Goal: Information Seeking & Learning: Find specific fact

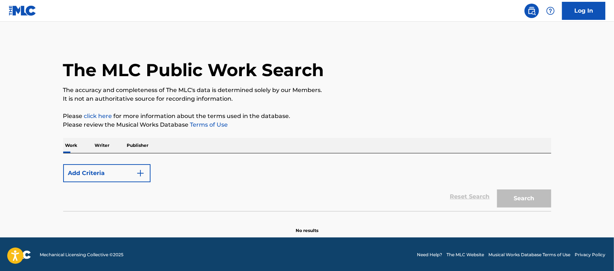
click at [118, 172] on button "Add Criteria" at bounding box center [106, 173] width 87 height 18
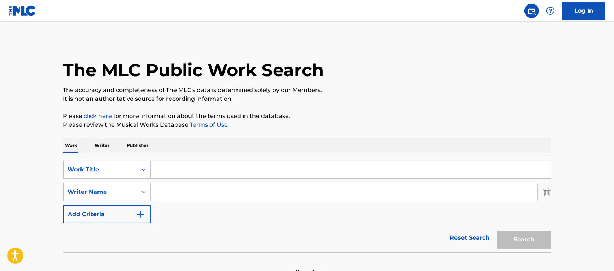
click at [166, 169] on input "Search Form" at bounding box center [351, 169] width 400 height 17
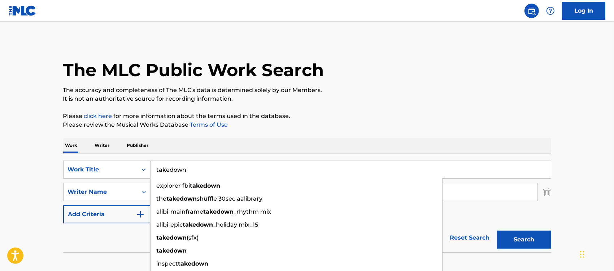
type input "takedown"
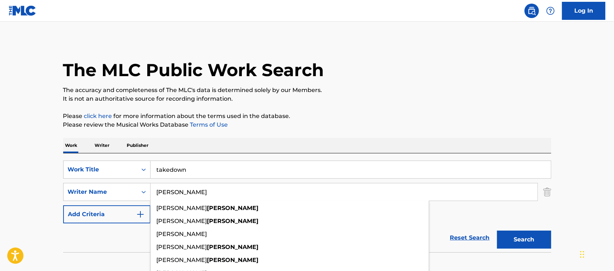
click at [497, 231] on button "Search" at bounding box center [524, 240] width 54 height 18
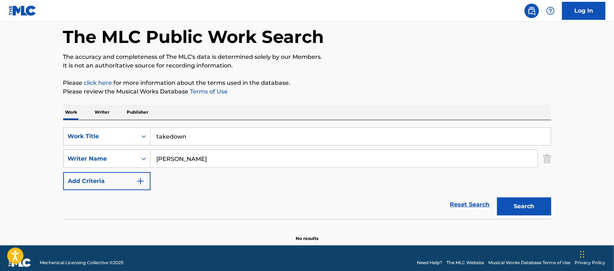
scroll to position [42, 0]
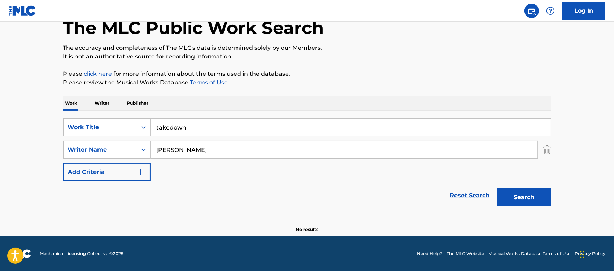
click at [173, 153] on input "[PERSON_NAME]" at bounding box center [344, 149] width 387 height 17
click at [179, 152] on input "[PERSON_NAME]" at bounding box center [344, 149] width 387 height 17
click at [497, 189] on button "Search" at bounding box center [524, 198] width 54 height 18
click at [522, 200] on button "Search" at bounding box center [524, 198] width 54 height 18
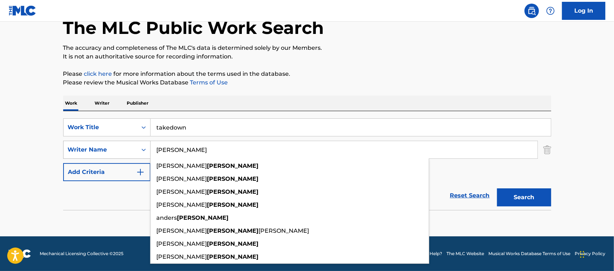
drag, startPoint x: 176, startPoint y: 148, endPoint x: 138, endPoint y: 150, distance: 37.6
click at [138, 150] on div "SearchWithCriteriaf626fa48-15ba-4320-9b06-6d4d52be0c08 Writer Name [PERSON_NAME…" at bounding box center [307, 150] width 488 height 18
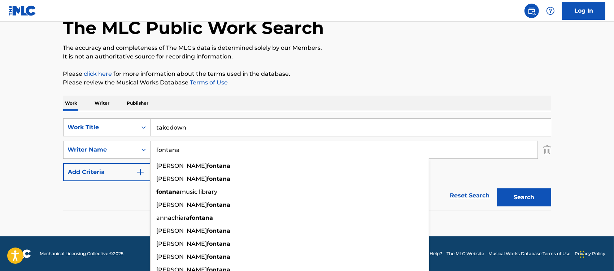
click at [497, 189] on button "Search" at bounding box center [524, 198] width 54 height 18
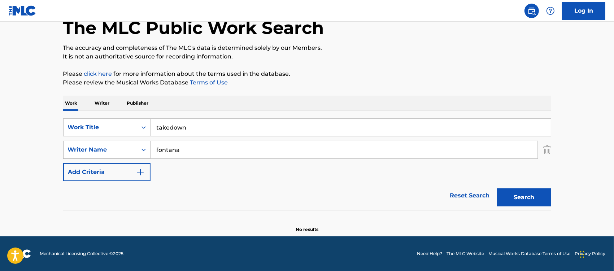
drag, startPoint x: 181, startPoint y: 150, endPoint x: 135, endPoint y: 150, distance: 46.6
click at [135, 150] on div "SearchWithCriteriaf626fa48-15ba-4320-9b06-6d4d52be0c08 Writer Name [PERSON_NAME]" at bounding box center [307, 150] width 488 height 18
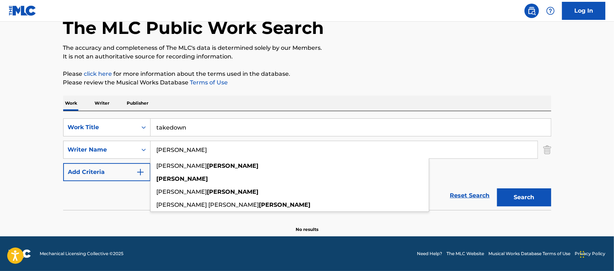
click at [169, 150] on input "[PERSON_NAME]" at bounding box center [344, 149] width 387 height 17
click at [191, 153] on input "[PERSON_NAME]" at bounding box center [344, 149] width 387 height 17
type input "[PERSON_NAME]"
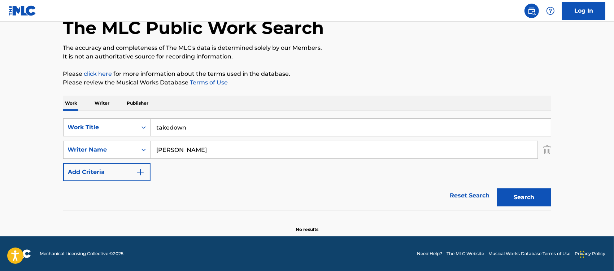
click at [528, 200] on button "Search" at bounding box center [524, 198] width 54 height 18
click at [529, 200] on button "Search" at bounding box center [524, 198] width 54 height 18
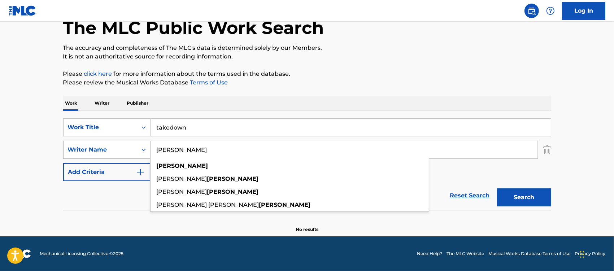
drag, startPoint x: 257, startPoint y: 153, endPoint x: 137, endPoint y: 148, distance: 119.6
click at [137, 148] on div "SearchWithCriteriaf626fa48-15ba-4320-9b06-6d4d52be0c08 Writer Name [PERSON_NAME…" at bounding box center [307, 150] width 488 height 18
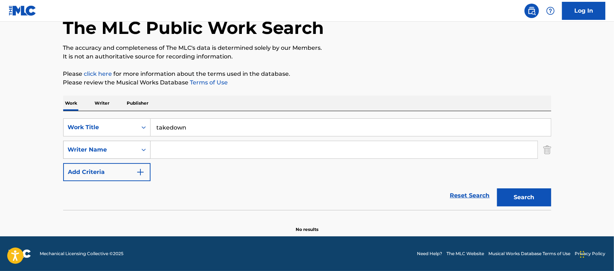
click at [497, 189] on button "Search" at bounding box center [524, 198] width 54 height 18
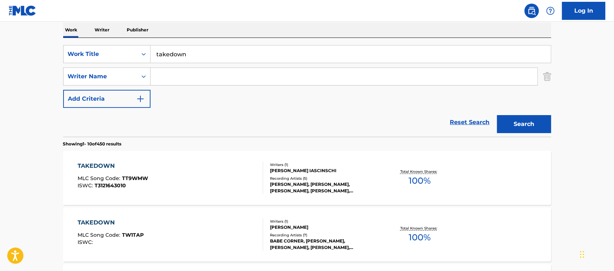
scroll to position [0, 0]
